Goal: Task Accomplishment & Management: Use online tool/utility

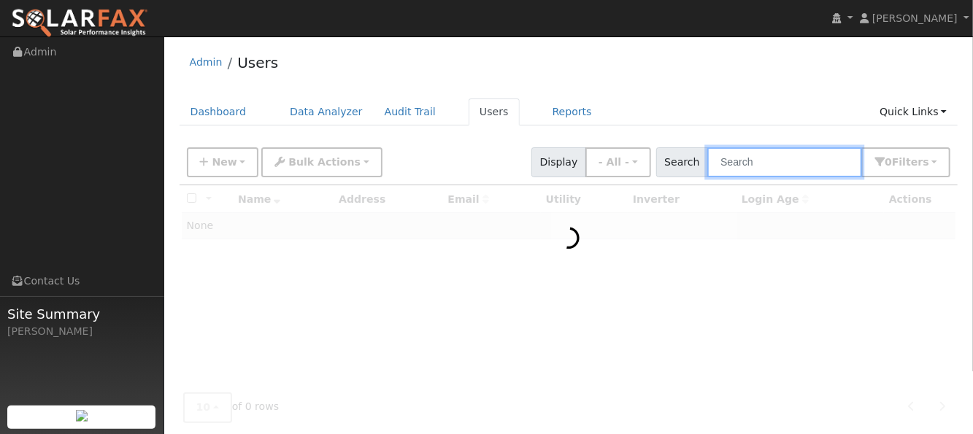
click at [789, 166] on input "text" at bounding box center [785, 163] width 155 height 30
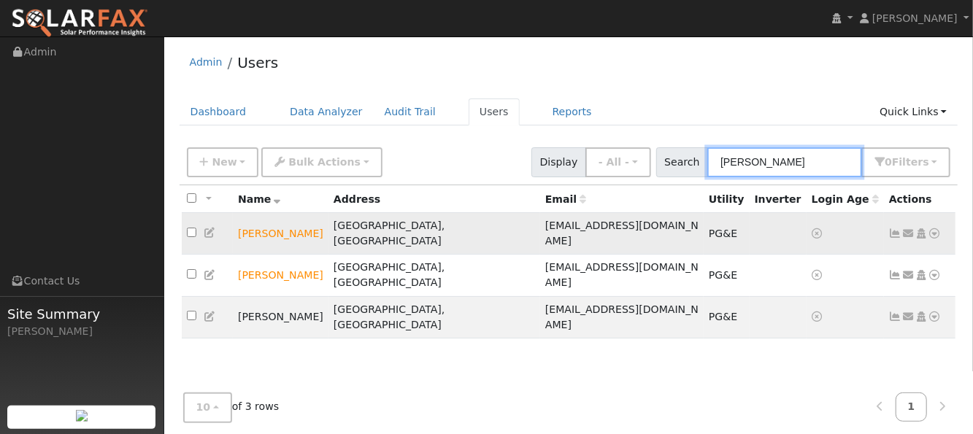
type input "jerome"
click at [931, 229] on icon at bounding box center [935, 234] width 13 height 10
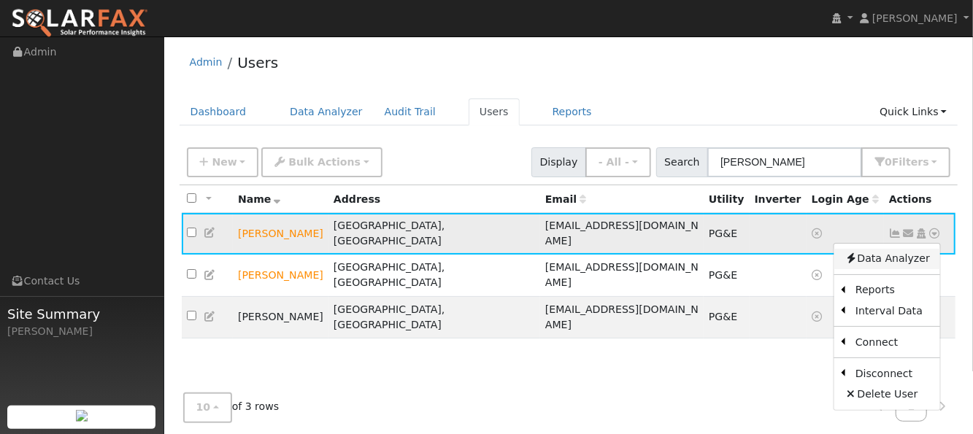
click at [888, 256] on link "Data Analyzer" at bounding box center [888, 259] width 106 height 20
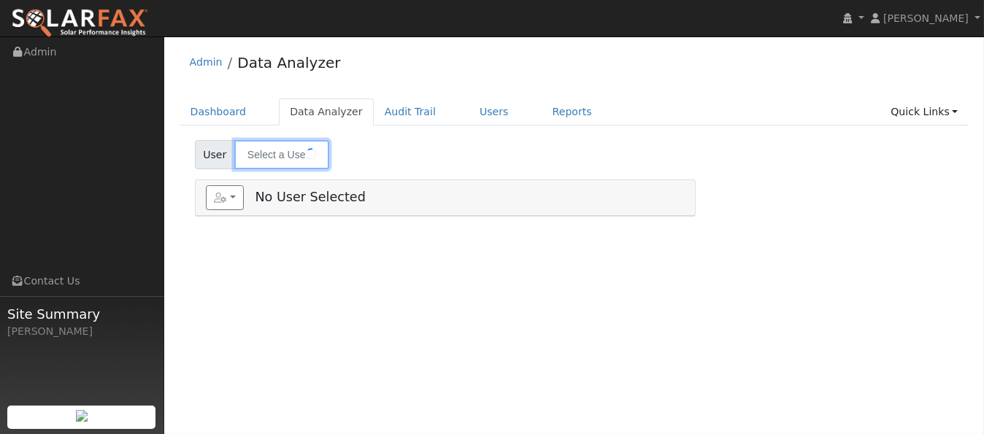
type input "[PERSON_NAME]"
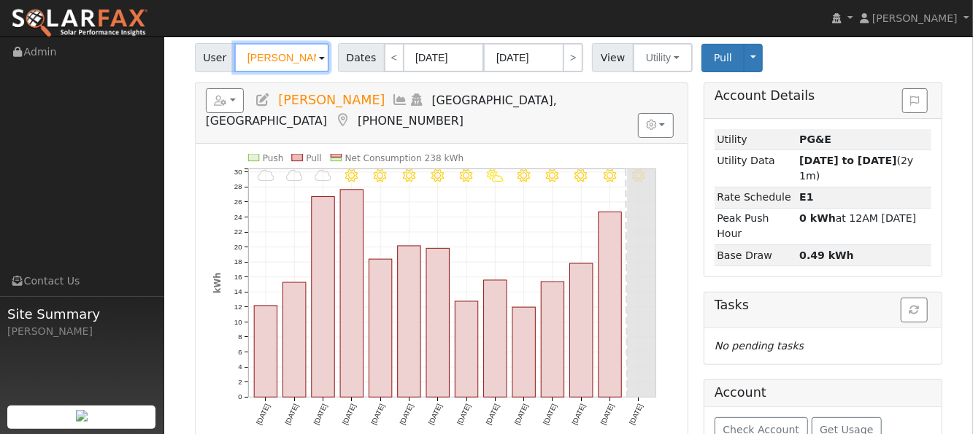
scroll to position [194, 0]
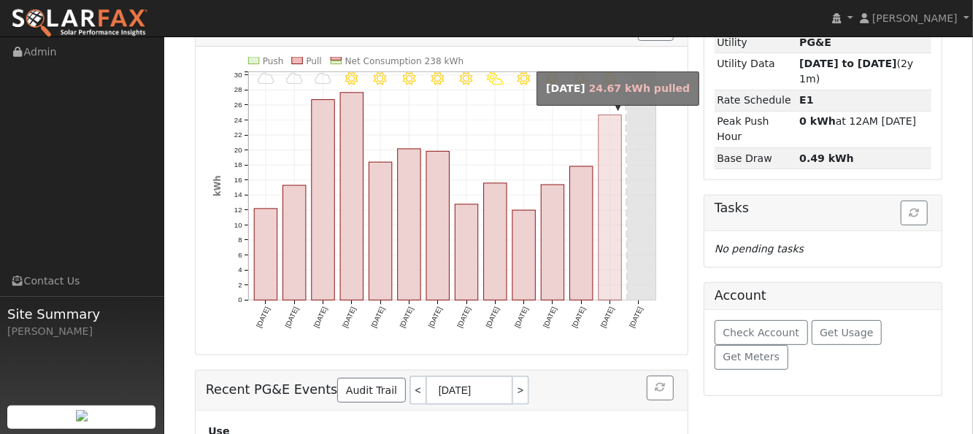
click at [604, 274] on rect "onclick=""" at bounding box center [610, 207] width 23 height 185
type input "[DATE]"
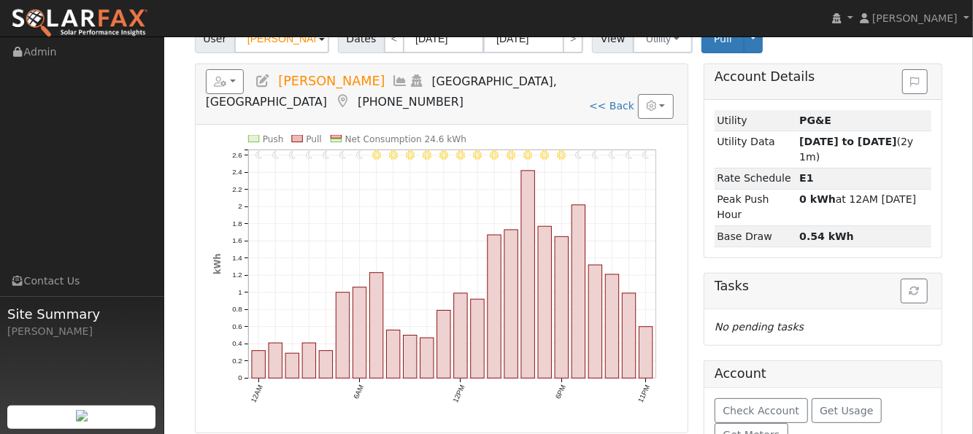
scroll to position [97, 0]
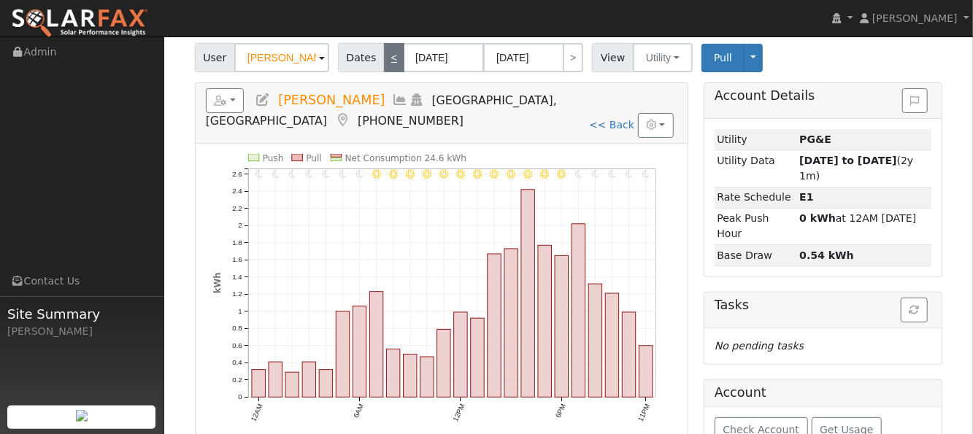
click at [384, 58] on link "<" at bounding box center [394, 57] width 20 height 29
type input "[DATE]"
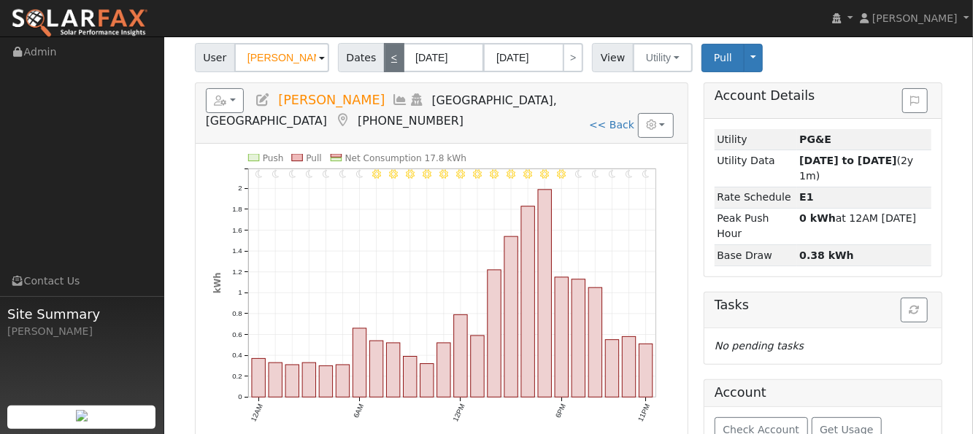
click at [384, 58] on link "<" at bounding box center [394, 57] width 20 height 29
type input "[DATE]"
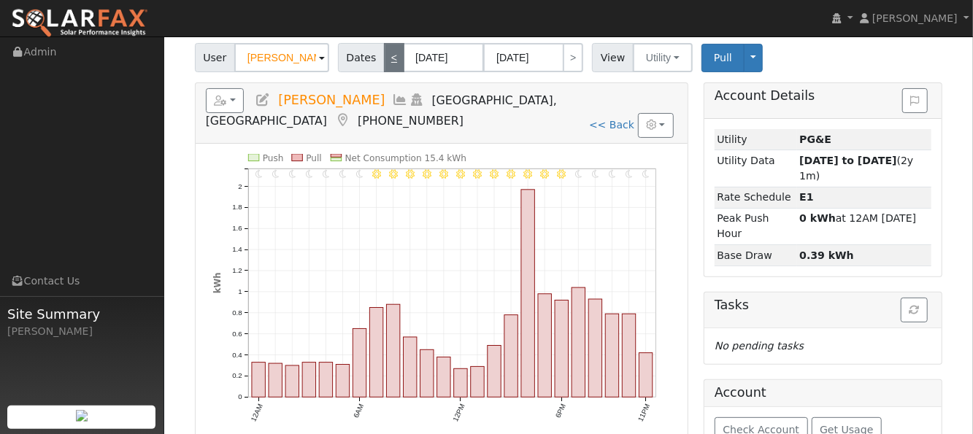
click at [384, 58] on link "<" at bounding box center [394, 57] width 20 height 29
type input "[DATE]"
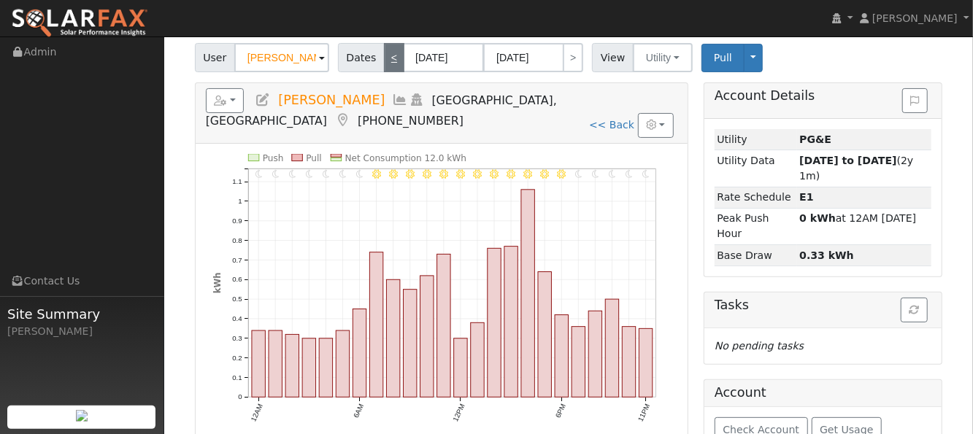
click at [384, 58] on link "<" at bounding box center [394, 57] width 20 height 29
type input "[DATE]"
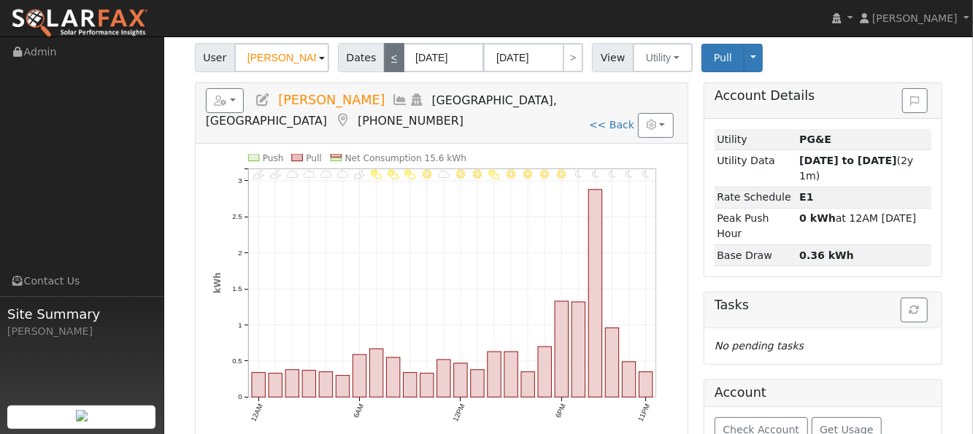
click at [385, 66] on link "<" at bounding box center [394, 57] width 20 height 29
type input "[DATE]"
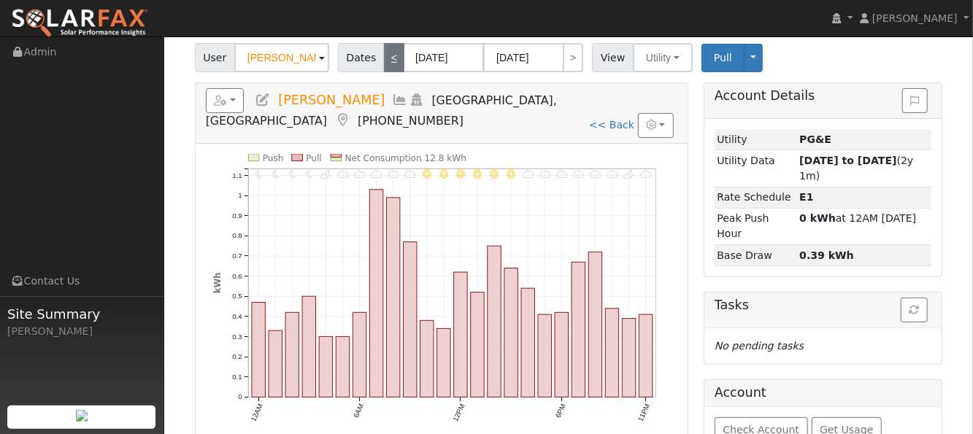
click at [385, 66] on link "<" at bounding box center [394, 57] width 20 height 29
type input "[DATE]"
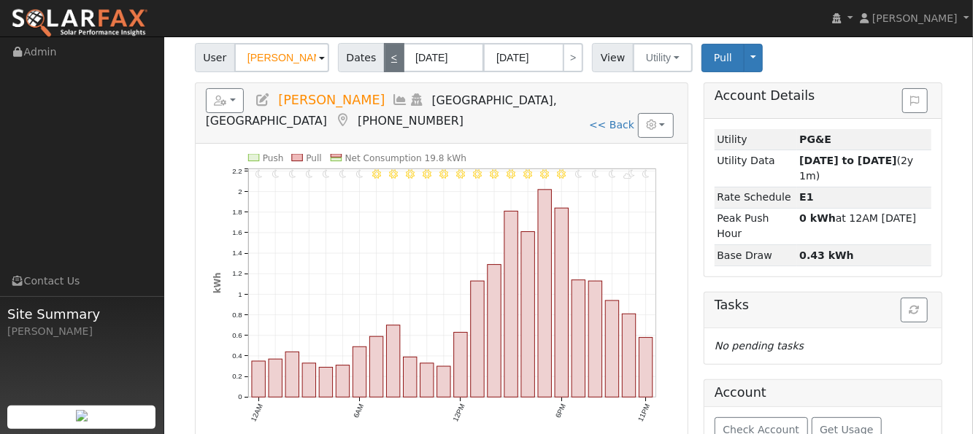
click at [385, 66] on link "<" at bounding box center [394, 57] width 20 height 29
type input "[DATE]"
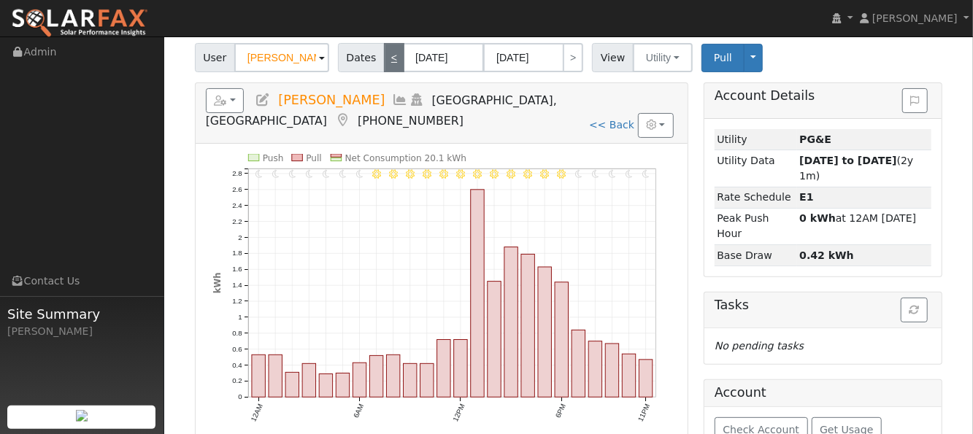
click at [385, 66] on link "<" at bounding box center [394, 57] width 20 height 29
type input "[DATE]"
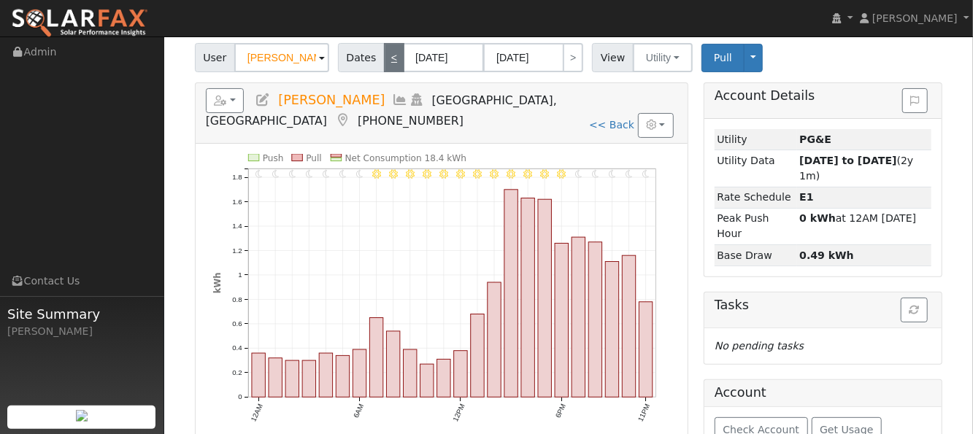
click at [386, 60] on link "<" at bounding box center [394, 57] width 20 height 29
type input "[DATE]"
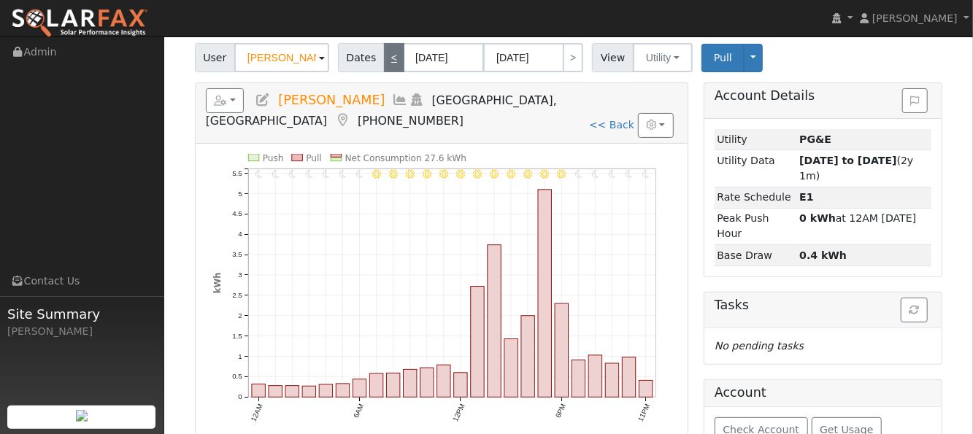
click at [387, 59] on link "<" at bounding box center [394, 57] width 20 height 29
type input "[DATE]"
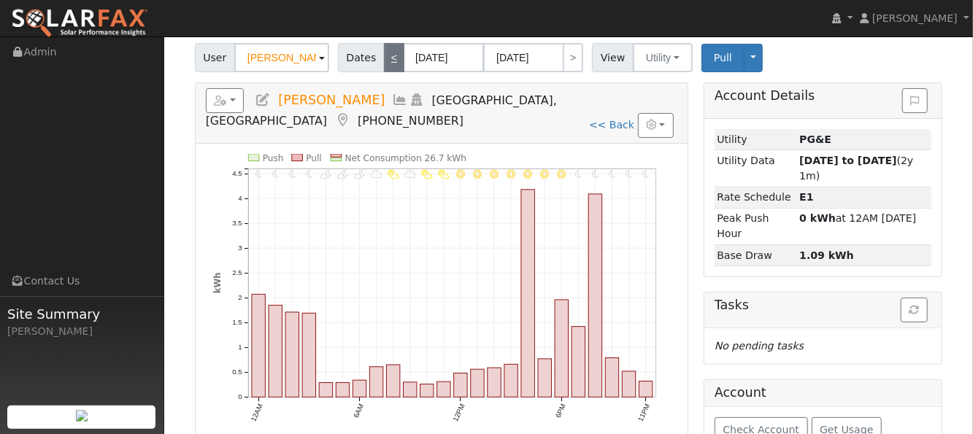
click at [387, 59] on link "<" at bounding box center [394, 57] width 20 height 29
type input "[DATE]"
